Goal: Task Accomplishment & Management: Manage account settings

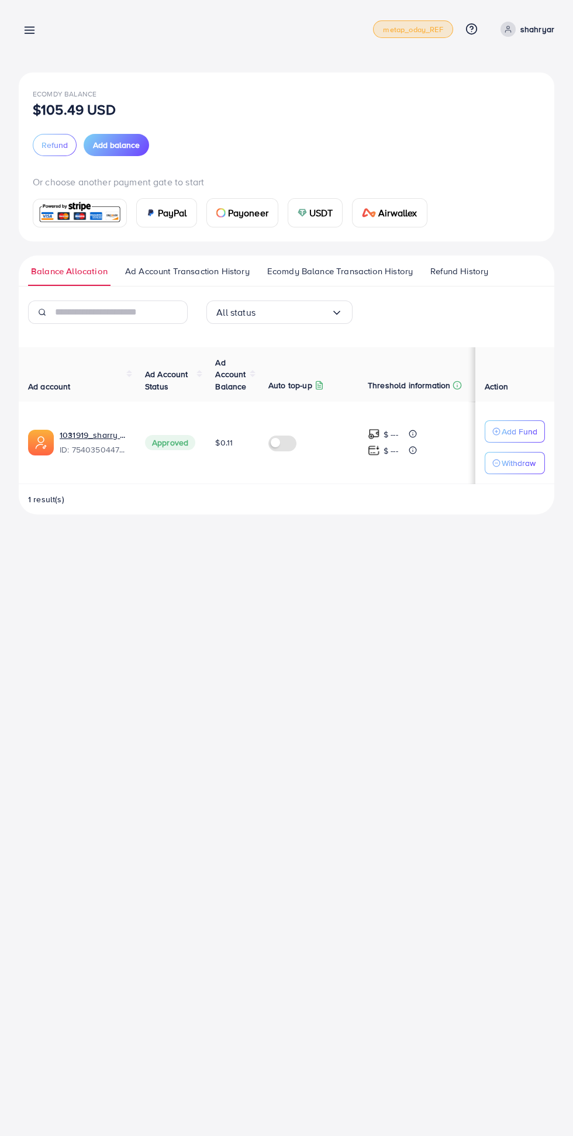
click at [413, 27] on span "metap_oday_REF" at bounding box center [413, 30] width 60 height 8
